Goal: Transaction & Acquisition: Purchase product/service

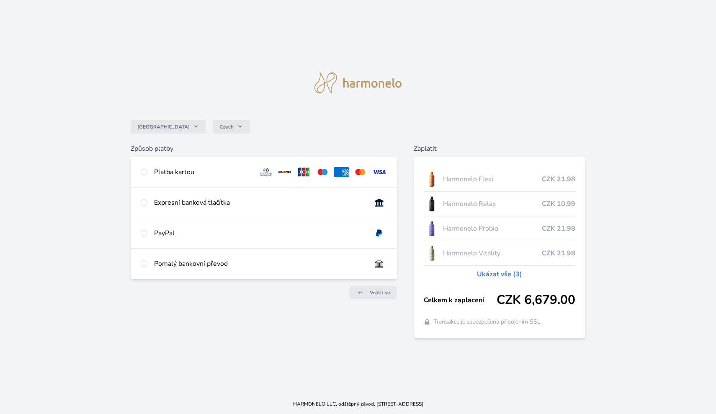
click at [148, 171] on div "Platba kartou" at bounding box center [264, 172] width 266 height 30
radio input "true"
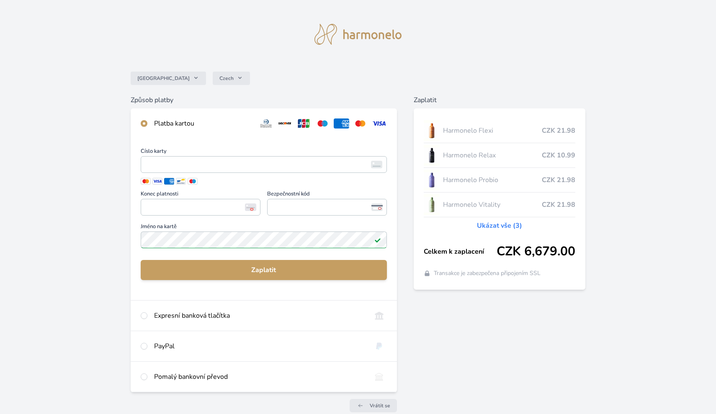
scroll to position [14, 0]
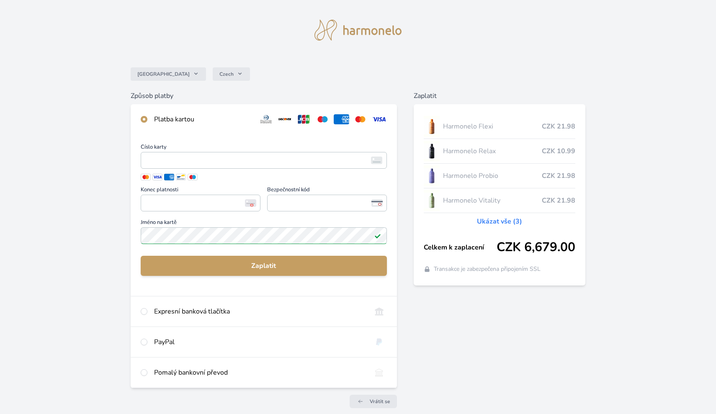
click at [147, 122] on div "Platba kartou" at bounding box center [264, 119] width 266 height 30
click at [144, 120] on input "radio" at bounding box center [144, 119] width 7 height 7
click at [144, 344] on input "radio" at bounding box center [144, 342] width 7 height 7
radio input "true"
radio input "false"
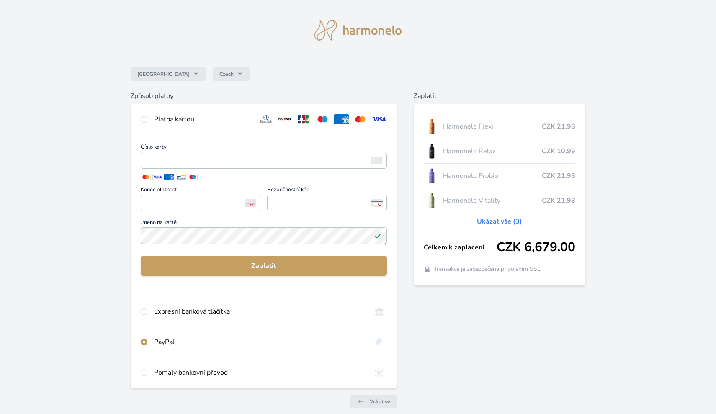
scroll to position [0, 0]
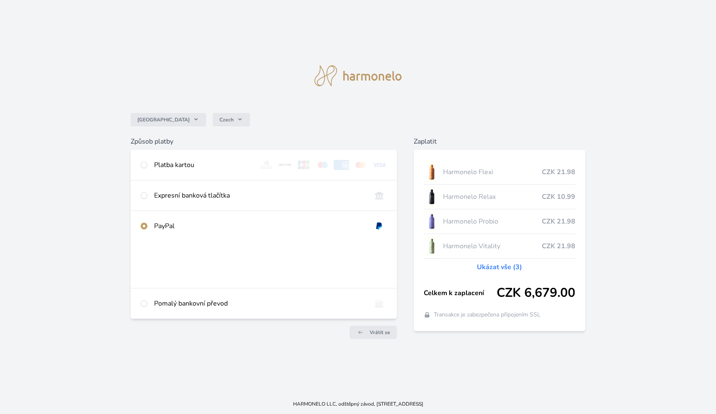
click at [145, 305] on input "radio" at bounding box center [144, 303] width 7 height 7
radio input "true"
radio input "false"
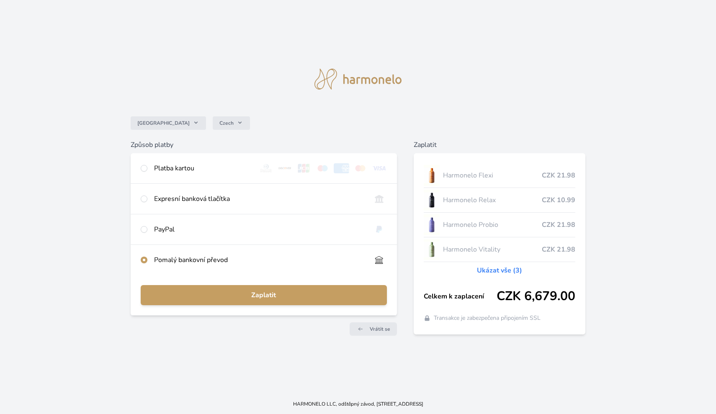
click at [144, 203] on div at bounding box center [144, 199] width 7 height 10
radio input "true"
radio input "false"
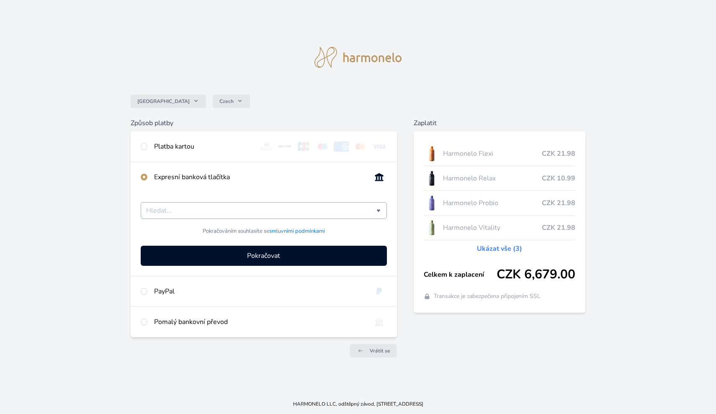
click at [154, 212] on input "Česká spořitelna Komerční banka mTransfer Fio banka Moneta Money Bank Raiffeise…" at bounding box center [261, 210] width 230 height 10
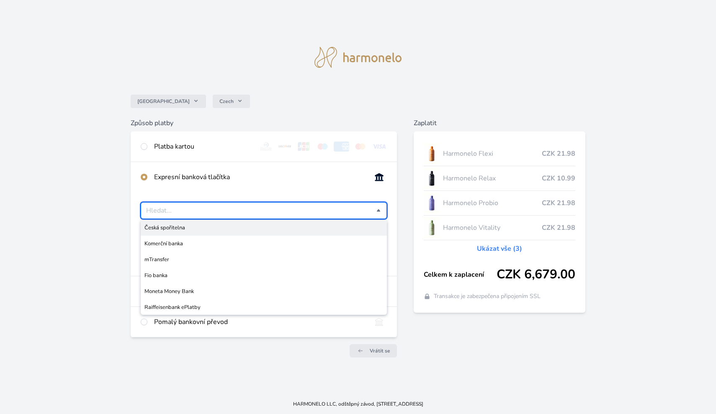
click at [144, 148] on input "radio" at bounding box center [144, 146] width 7 height 7
radio input "true"
radio input "false"
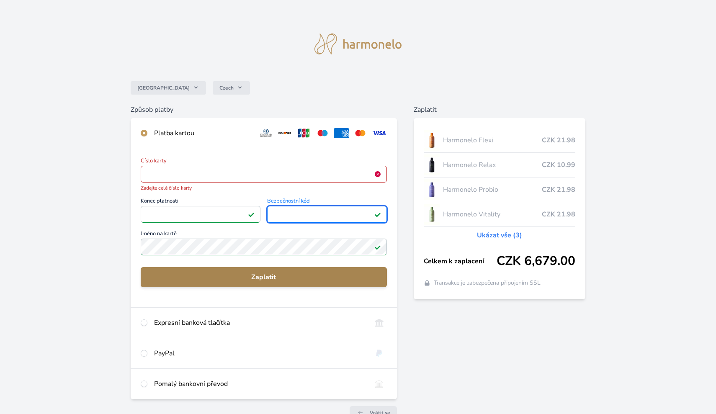
click at [309, 274] on span "Zaplatit" at bounding box center [263, 277] width 233 height 10
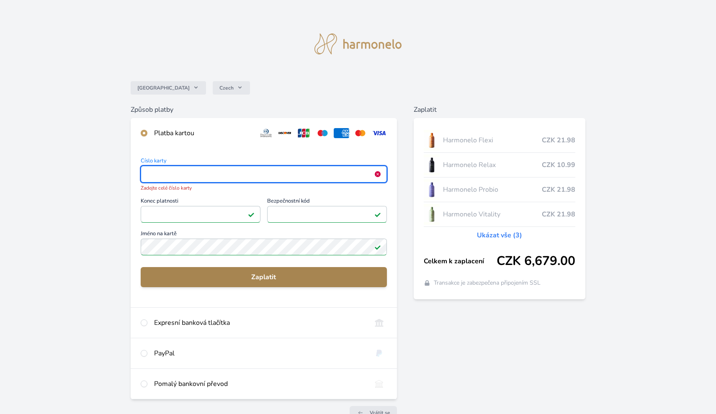
click at [290, 276] on span "Zaplatit" at bounding box center [263, 277] width 233 height 10
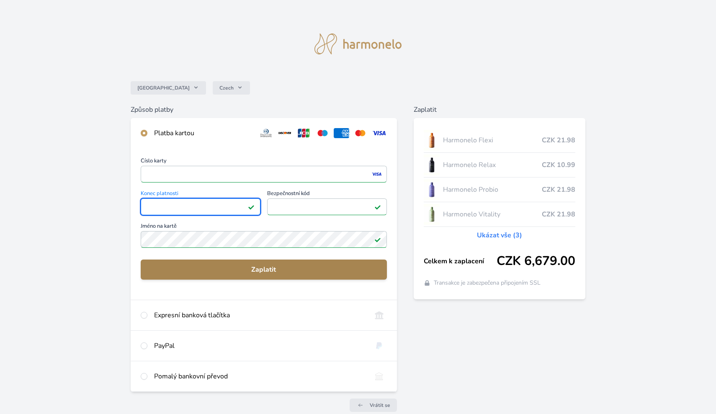
click at [240, 270] on span "Zaplatit" at bounding box center [263, 269] width 233 height 10
